Goal: Task Accomplishment & Management: Manage account settings

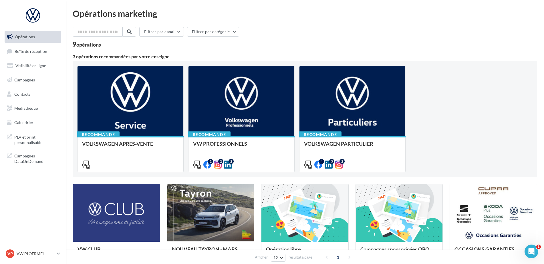
click at [32, 72] on ul "Opérations Boîte de réception Visibilité en ligne Campagnes Contacts Médiathèqu…" at bounding box center [32, 80] width 61 height 102
click at [33, 72] on ul "Opérations Boîte de réception Visibilité en ligne Campagnes Contacts Médiathèqu…" at bounding box center [32, 80] width 61 height 102
drag, startPoint x: 33, startPoint y: 72, endPoint x: 37, endPoint y: 70, distance: 5.0
click at [37, 70] on link "Visibilité en ligne" at bounding box center [32, 66] width 59 height 12
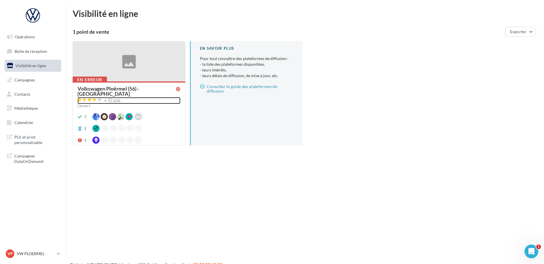
click at [116, 98] on div "97 avis" at bounding box center [114, 100] width 13 height 4
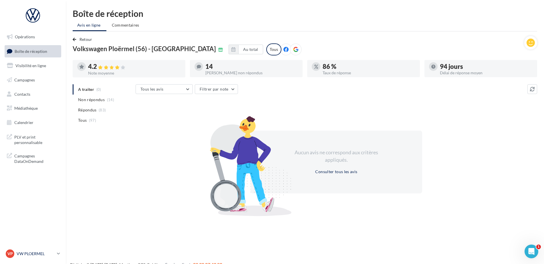
click at [36, 253] on p "VW PLOERMEL" at bounding box center [36, 254] width 38 height 6
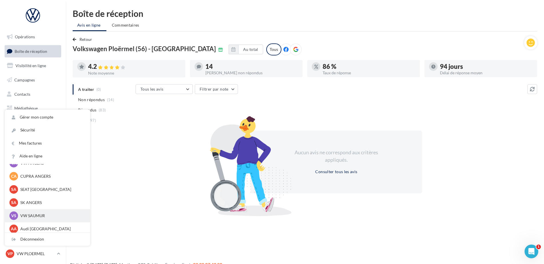
scroll to position [53, 0]
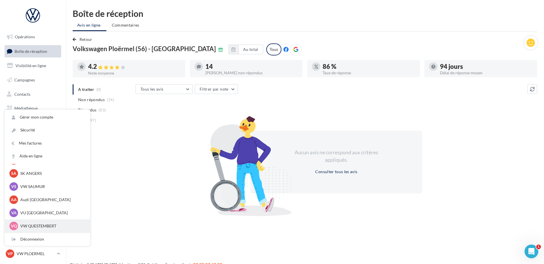
click at [34, 229] on p "VW QUESTEMBERT" at bounding box center [51, 226] width 63 height 6
